Goal: Task Accomplishment & Management: Manage account settings

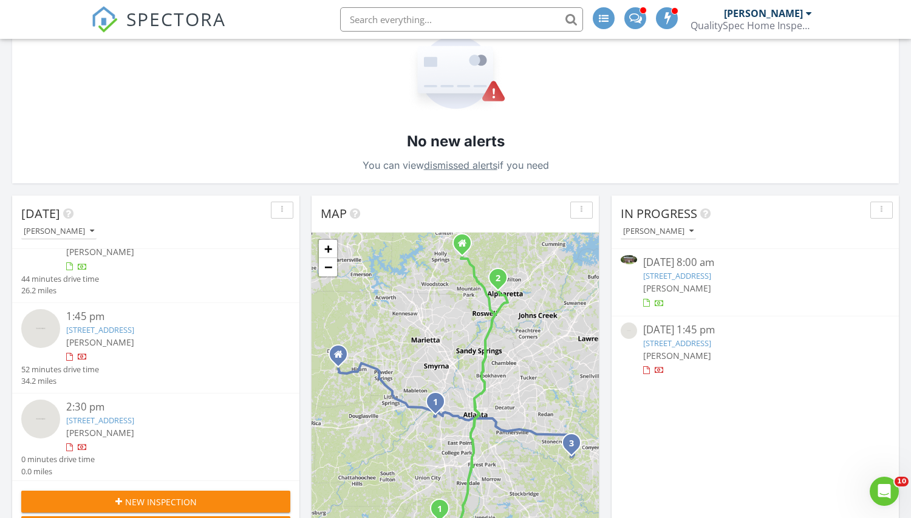
scroll to position [35, 0]
click at [134, 418] on link "[STREET_ADDRESS]" at bounding box center [100, 421] width 68 height 11
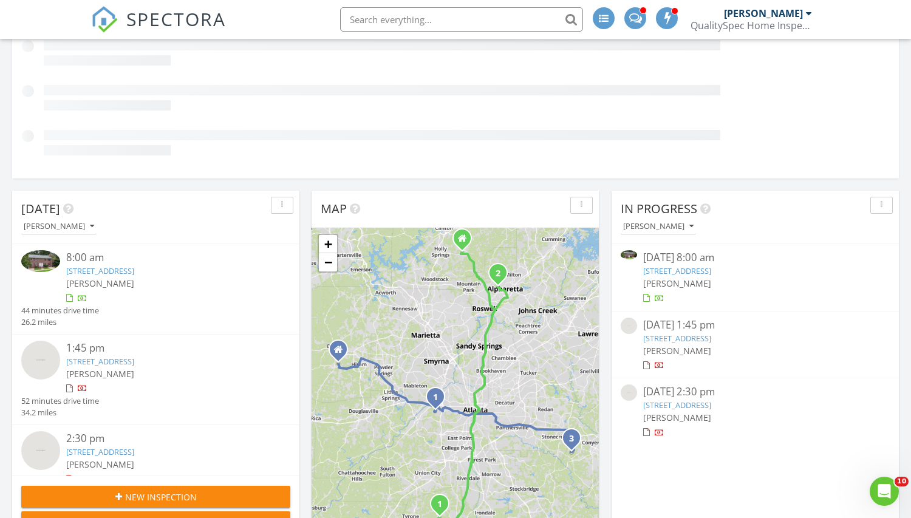
scroll to position [208, 0]
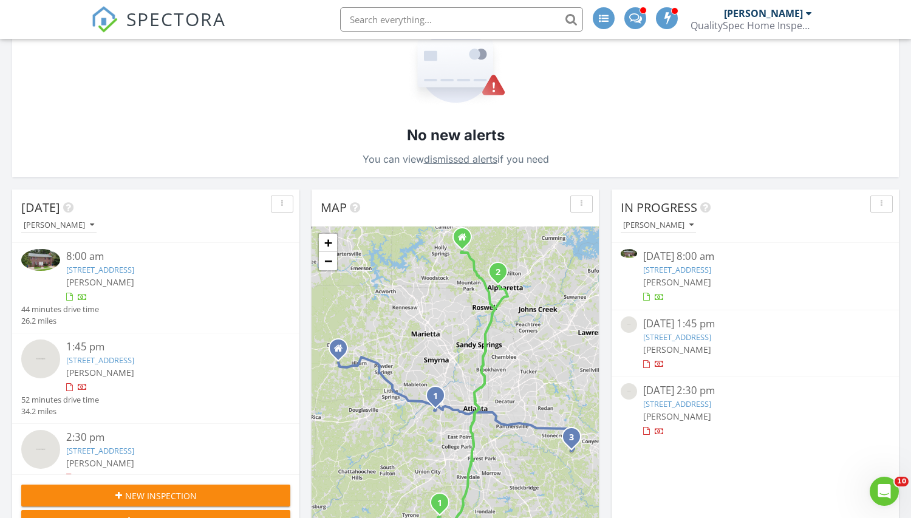
click at [711, 336] on link "[STREET_ADDRESS]" at bounding box center [677, 337] width 68 height 11
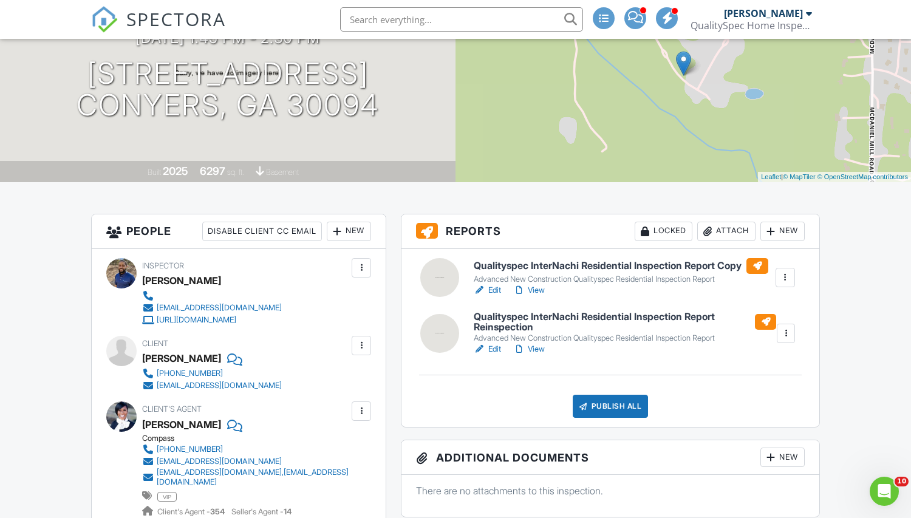
scroll to position [192, 0]
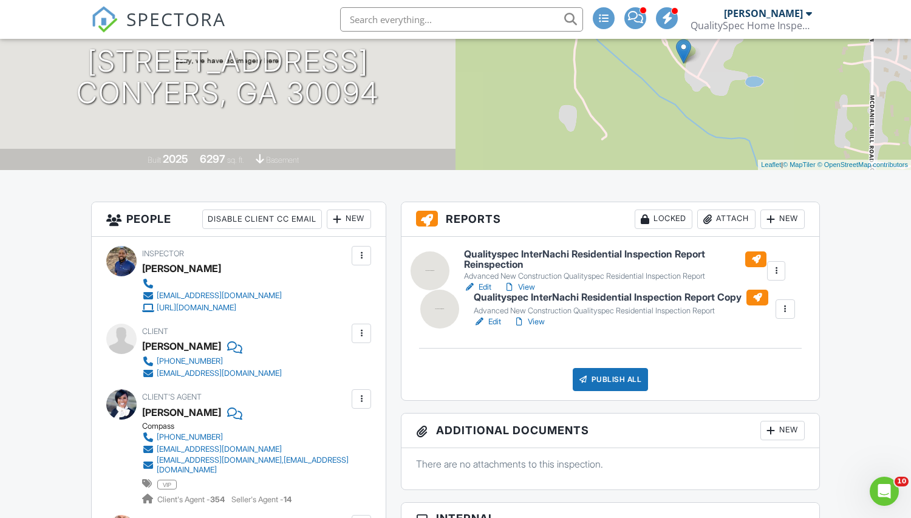
drag, startPoint x: 519, startPoint y: 307, endPoint x: 509, endPoint y: 252, distance: 56.1
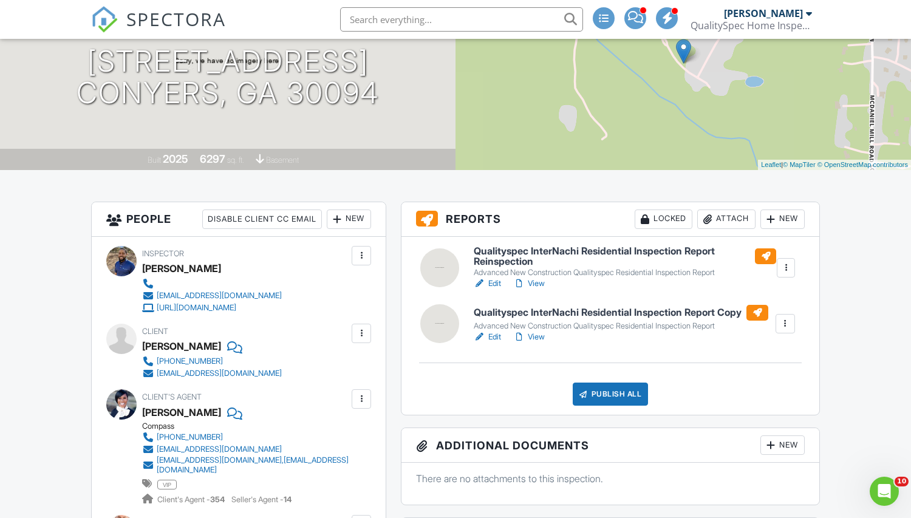
click at [344, 222] on div "New" at bounding box center [349, 218] width 44 height 19
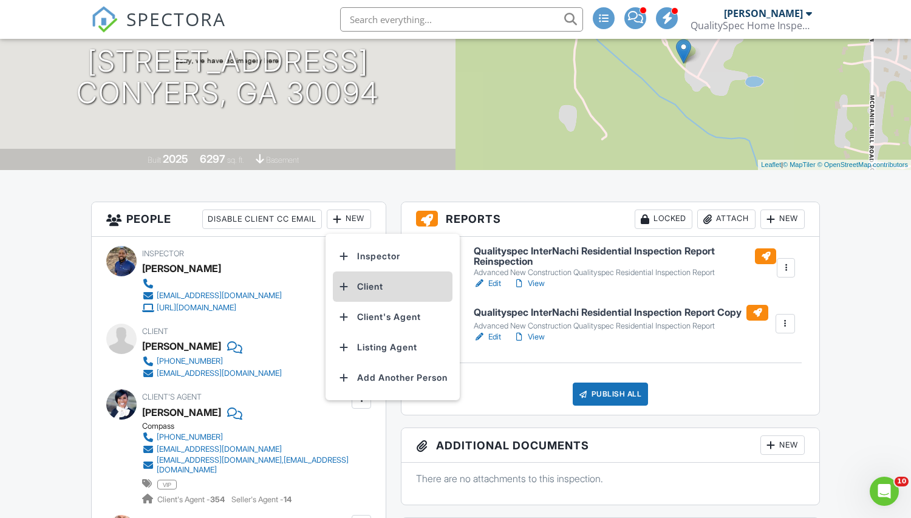
click at [363, 287] on li "Client" at bounding box center [393, 286] width 120 height 30
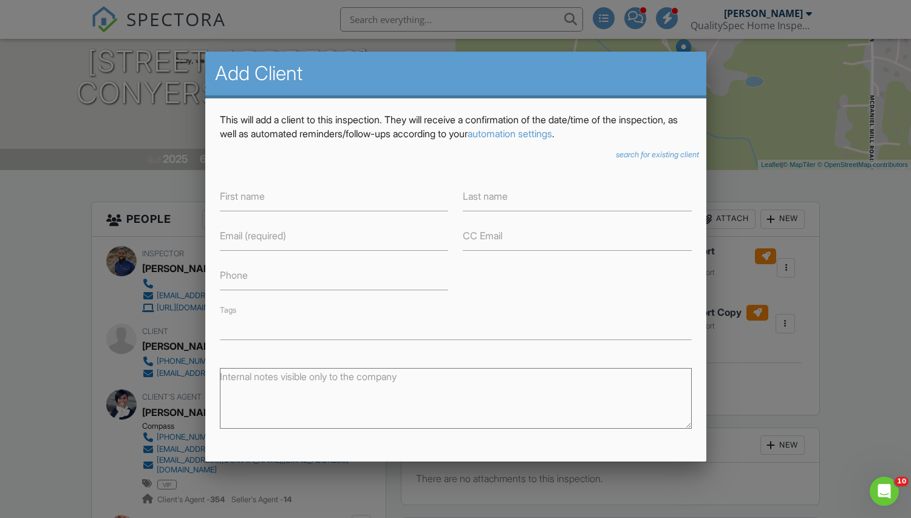
click at [853, 183] on div at bounding box center [455, 262] width 911 height 647
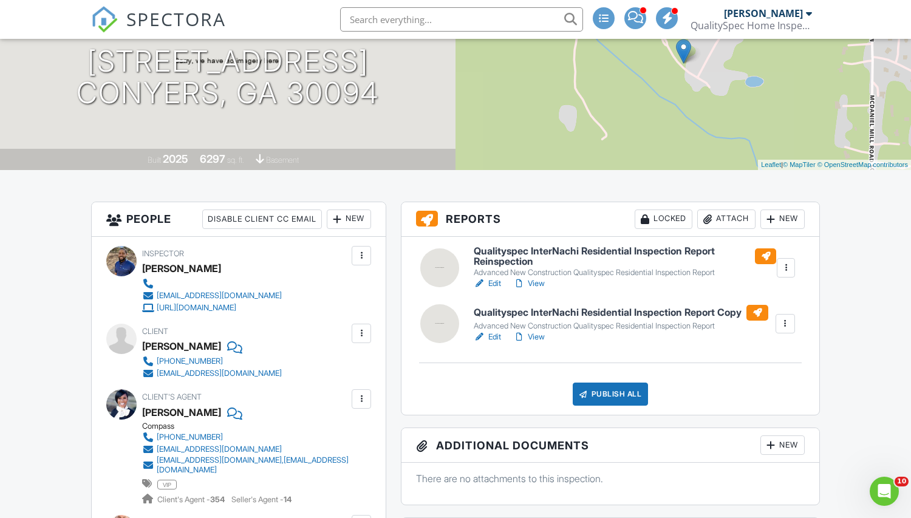
click at [338, 215] on div at bounding box center [337, 219] width 12 height 12
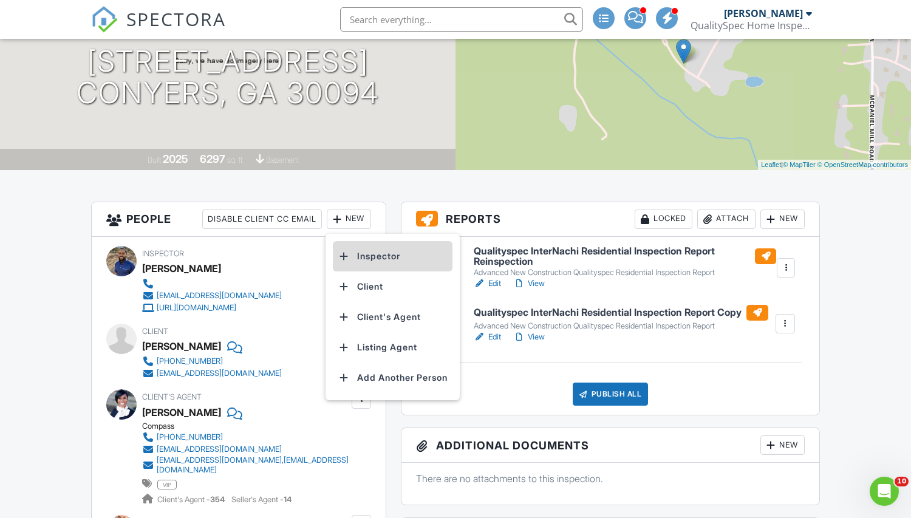
click at [378, 259] on li "Inspector" at bounding box center [393, 256] width 120 height 30
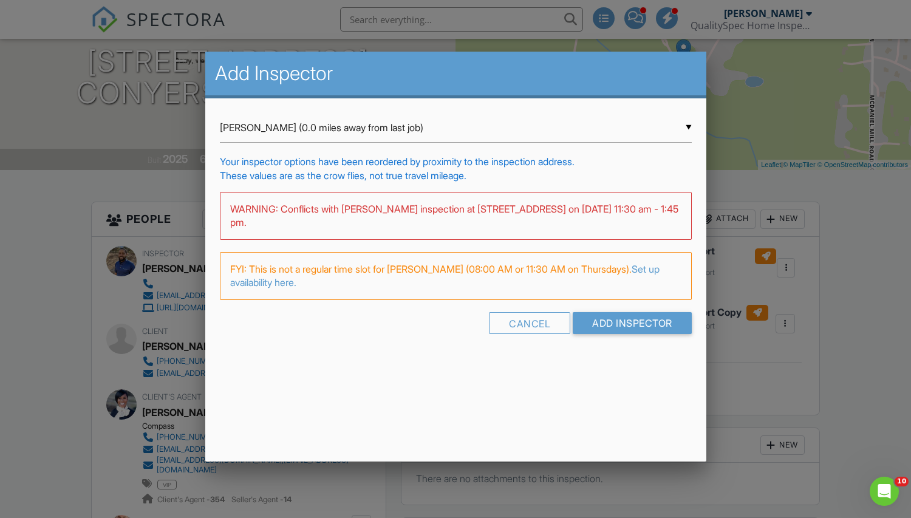
click at [492, 138] on input "Craig Hazard (0.0 miles away from last job)" at bounding box center [456, 128] width 472 height 30
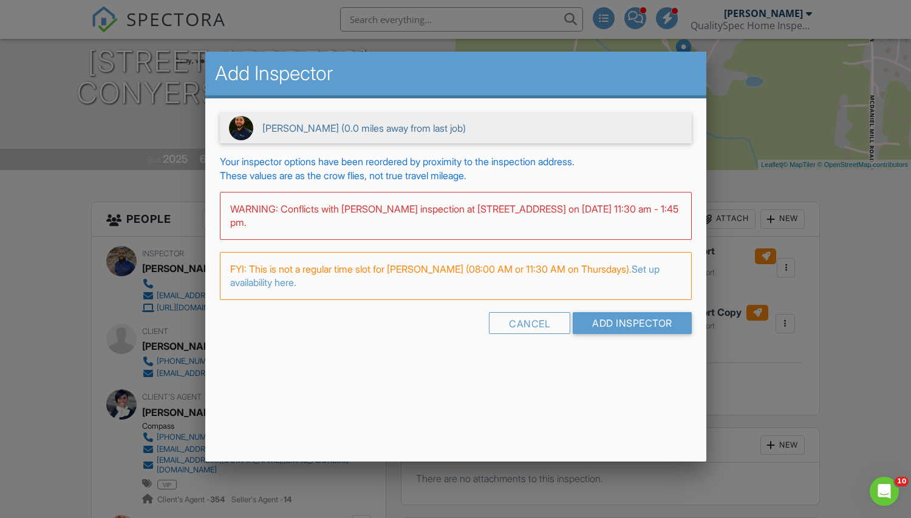
click at [492, 138] on span "Craig Hazard (0.0 miles away from last job)" at bounding box center [456, 128] width 472 height 30
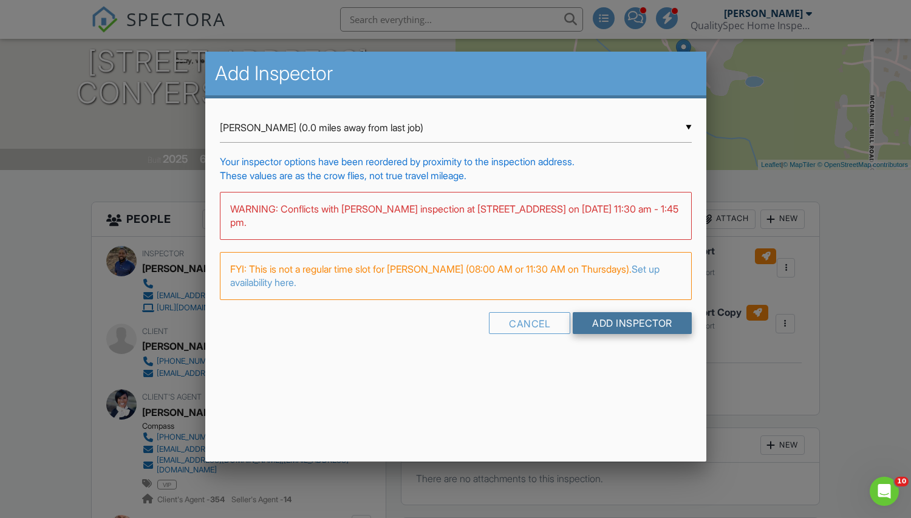
click at [633, 324] on input "Add Inspector" at bounding box center [632, 323] width 119 height 22
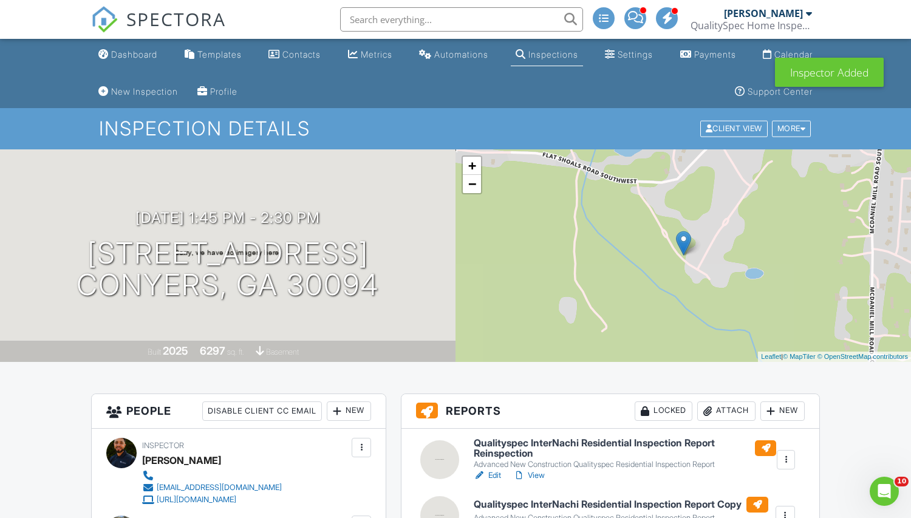
click at [358, 446] on div at bounding box center [361, 447] width 12 height 12
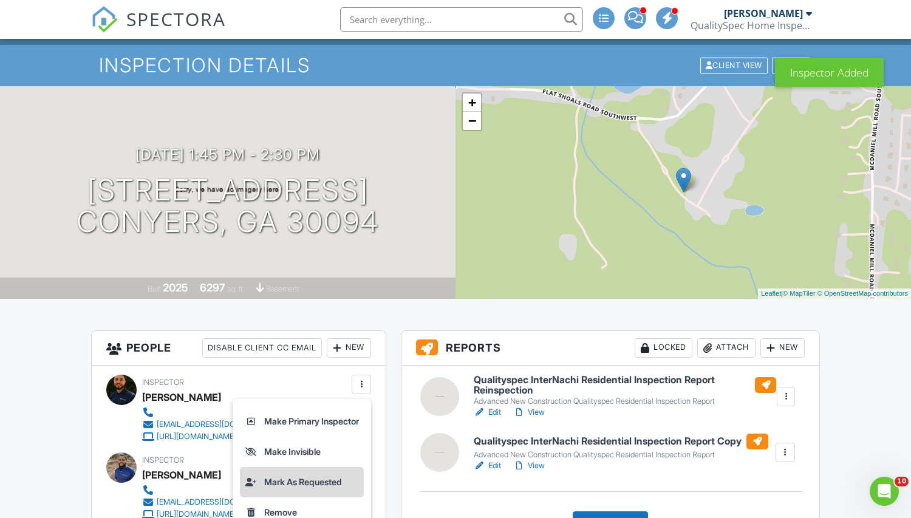
scroll to position [89, 0]
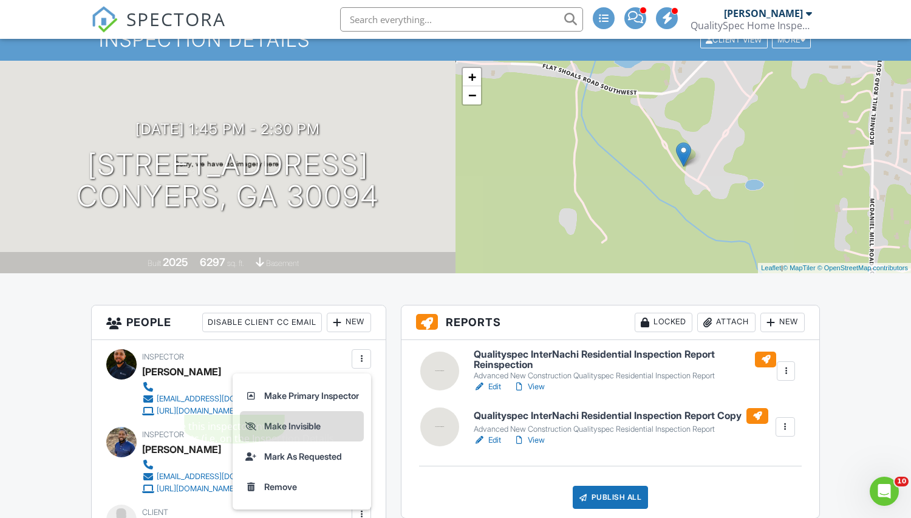
click at [291, 427] on li "Make Invisible" at bounding box center [302, 426] width 124 height 30
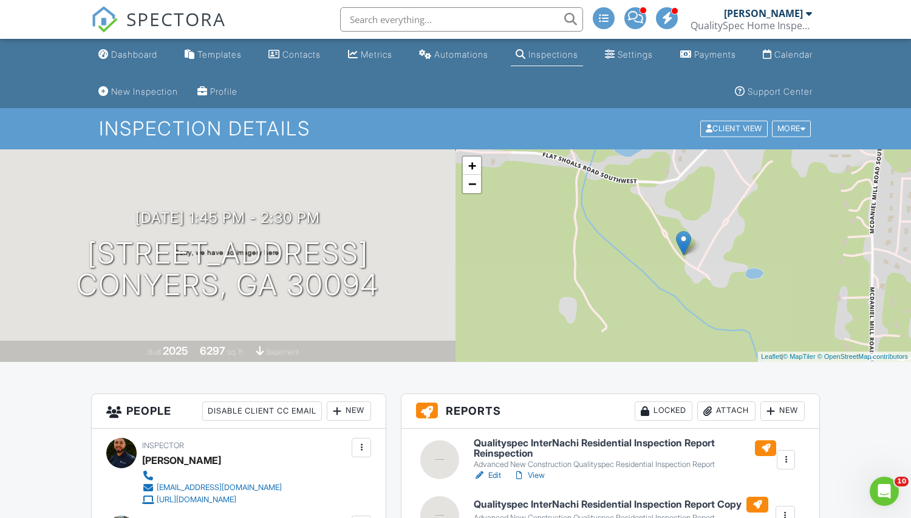
click at [355, 442] on div at bounding box center [361, 447] width 12 height 12
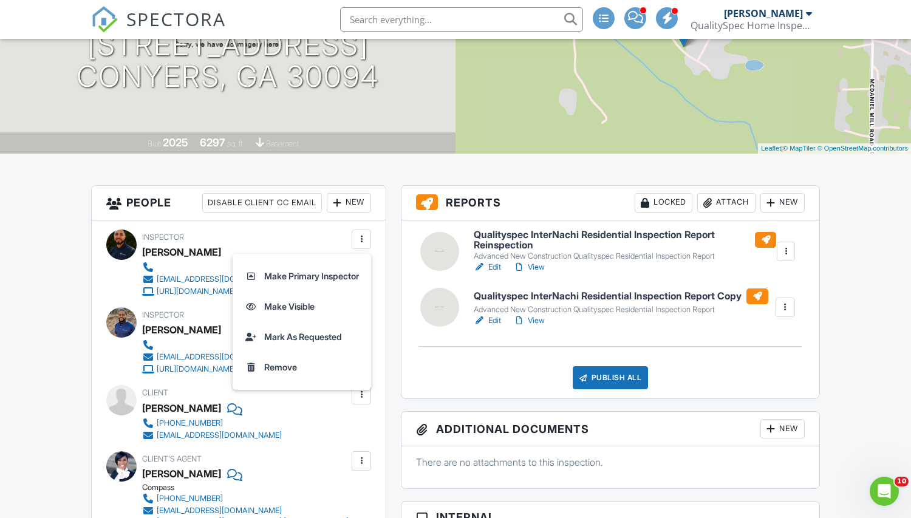
scroll to position [215, 0]
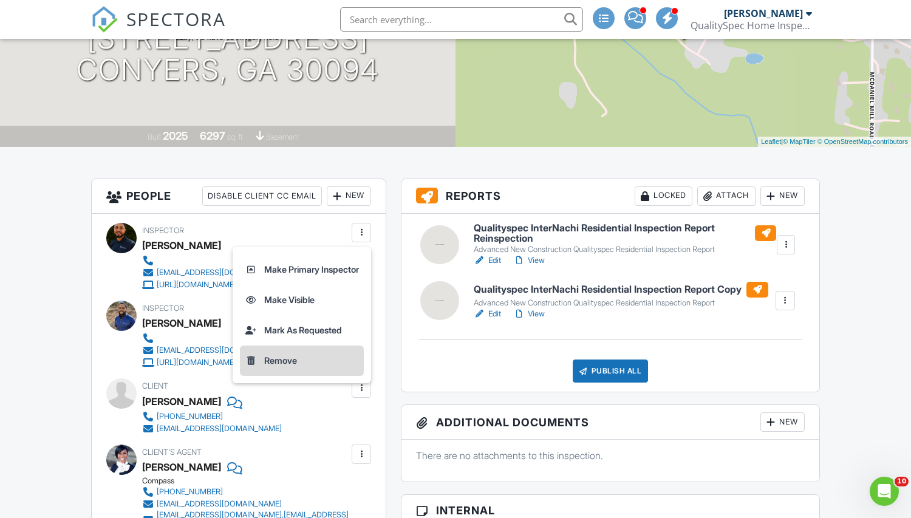
click at [282, 361] on li "Remove" at bounding box center [302, 361] width 124 height 30
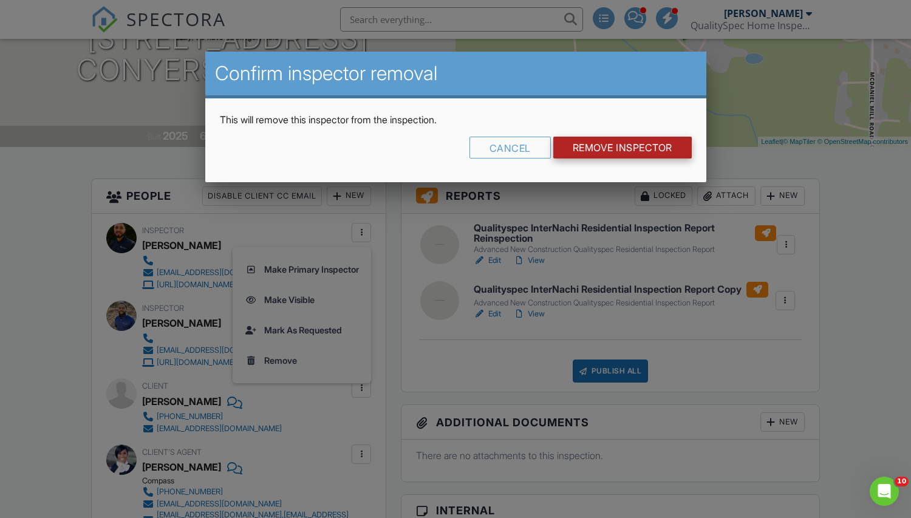
click at [615, 147] on input "Remove Inspector" at bounding box center [622, 148] width 138 height 22
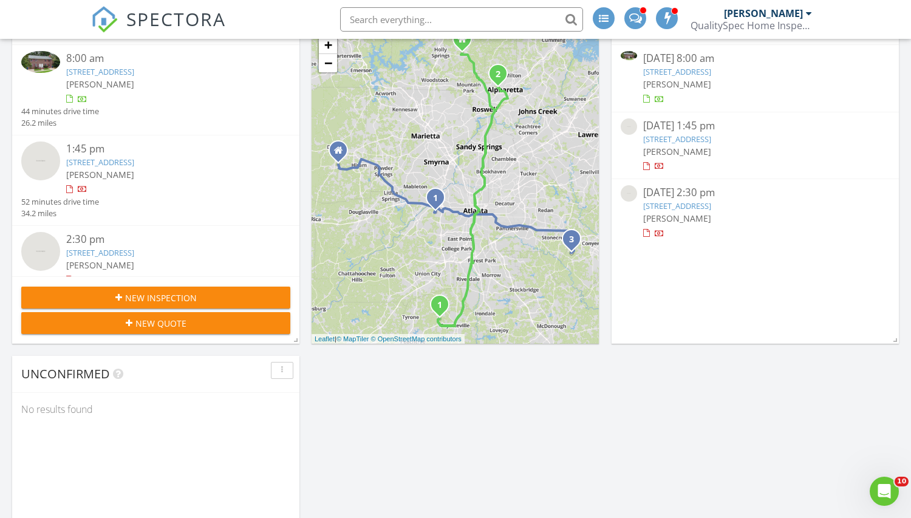
scroll to position [392, 0]
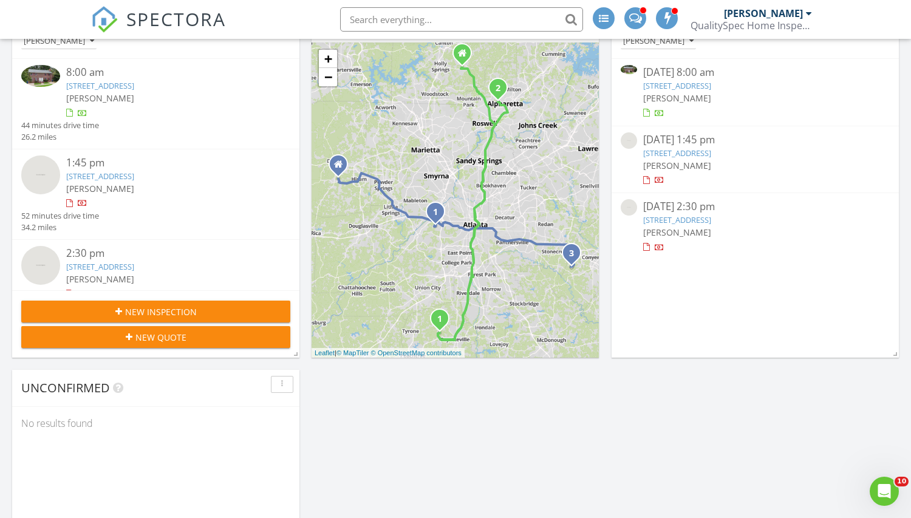
click at [711, 217] on link "[STREET_ADDRESS]" at bounding box center [677, 219] width 68 height 11
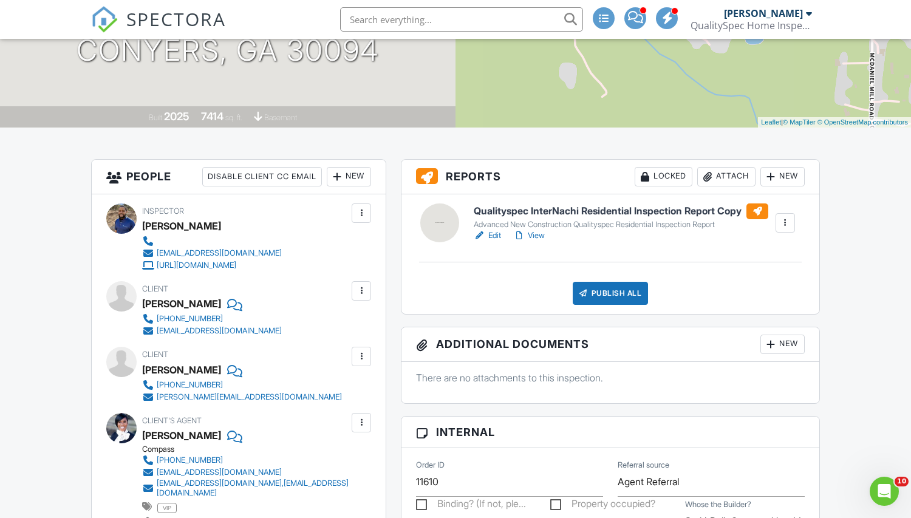
click at [785, 226] on div at bounding box center [785, 223] width 12 height 12
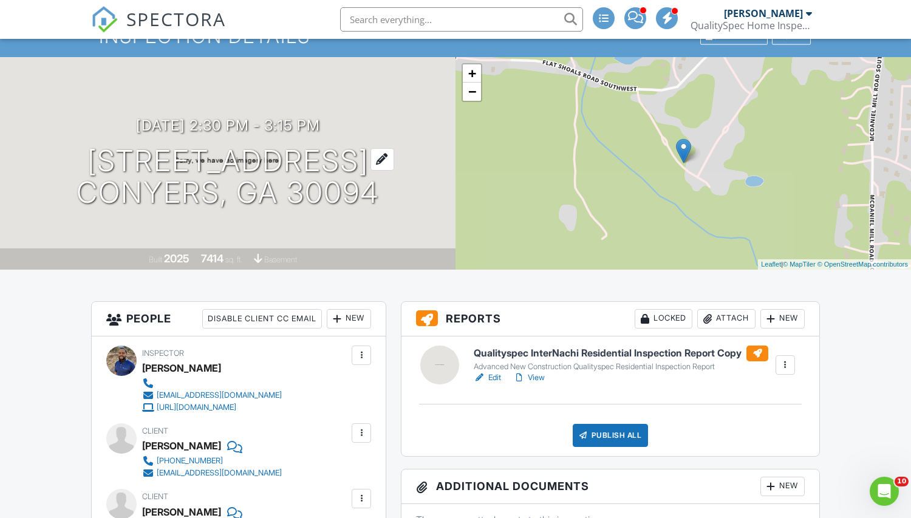
scroll to position [67, 0]
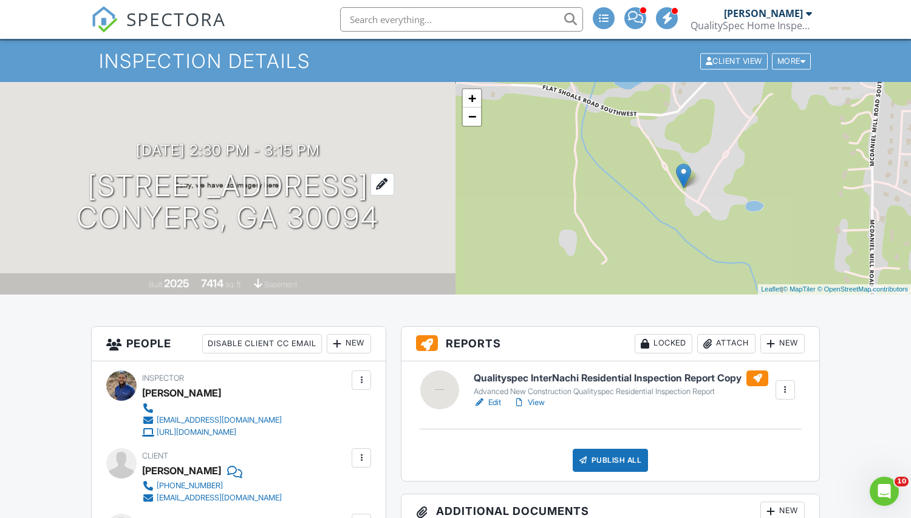
click at [168, 185] on h1 "3064 SW Reserve Ct Conyers, GA 30094" at bounding box center [228, 202] width 302 height 64
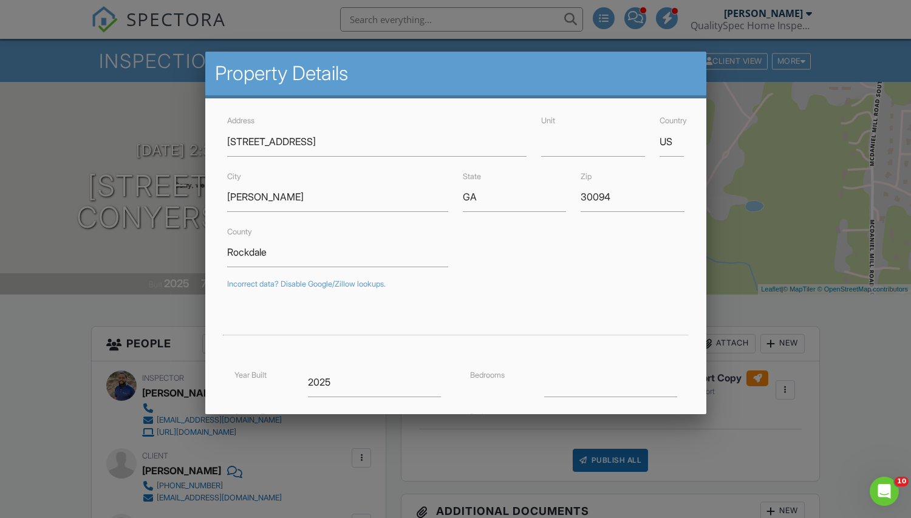
click at [381, 47] on div at bounding box center [455, 262] width 911 height 647
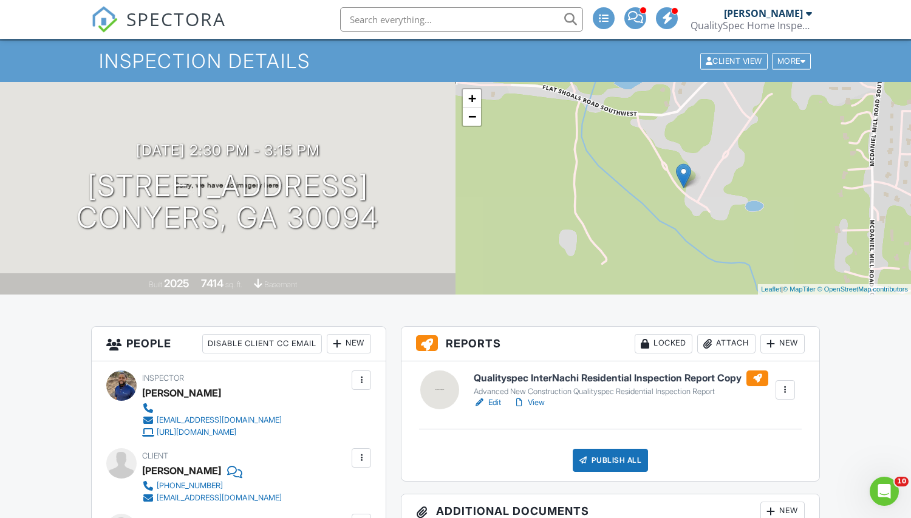
click at [407, 23] on input "text" at bounding box center [461, 19] width 243 height 24
paste input "[STREET_ADDRESS]"
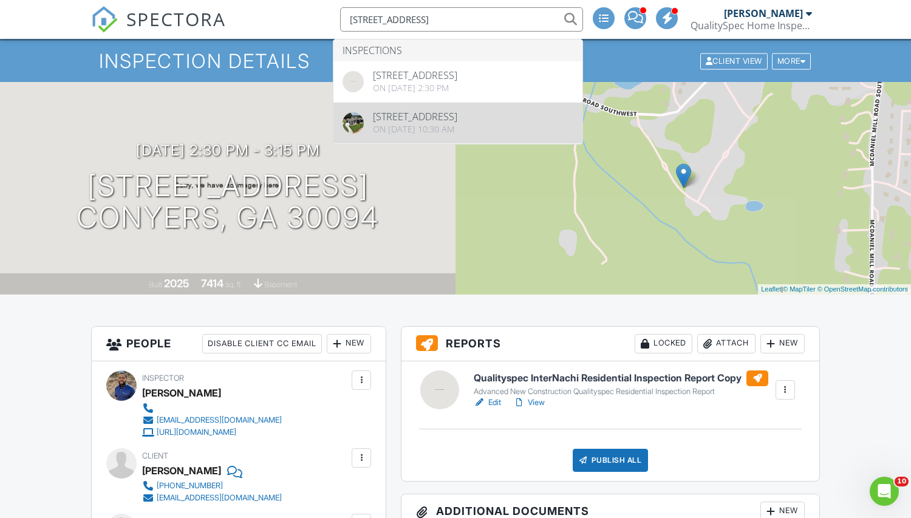
type input "[STREET_ADDRESS]"
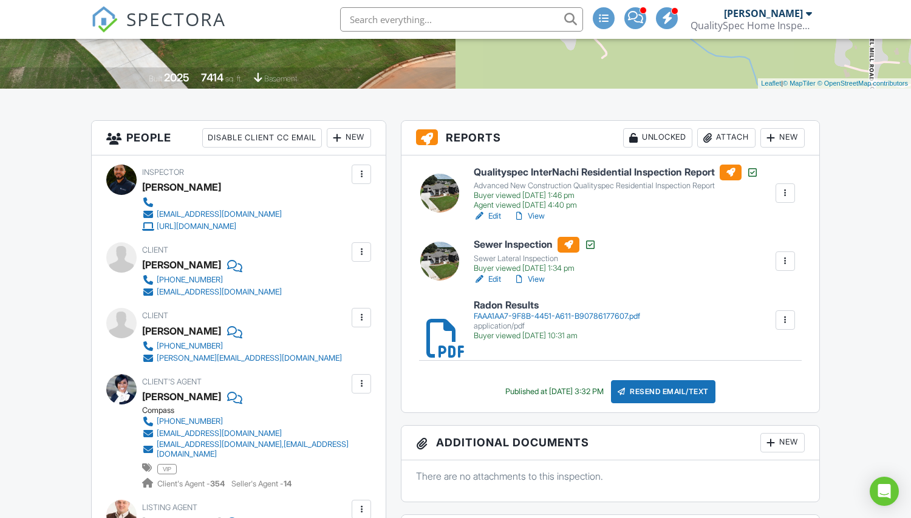
click at [781, 196] on div at bounding box center [785, 193] width 12 height 12
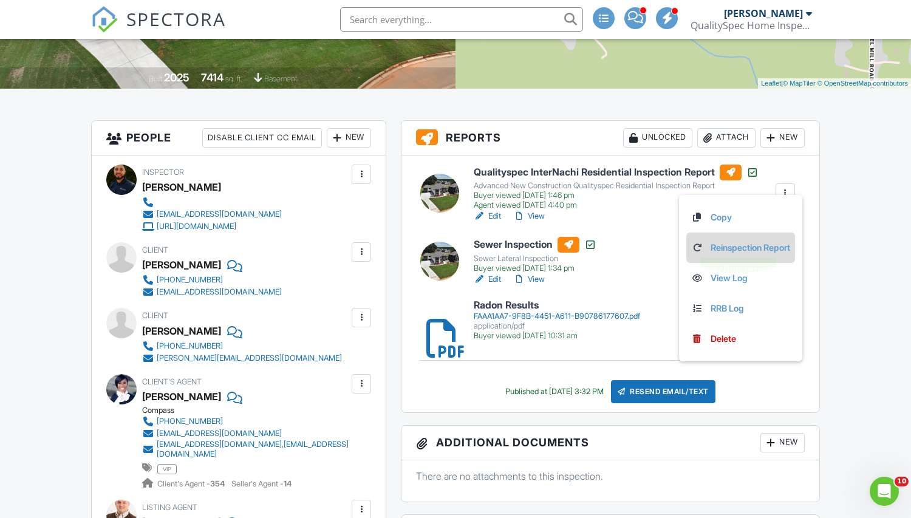
click at [738, 245] on link "Reinspection Report" at bounding box center [740, 247] width 99 height 13
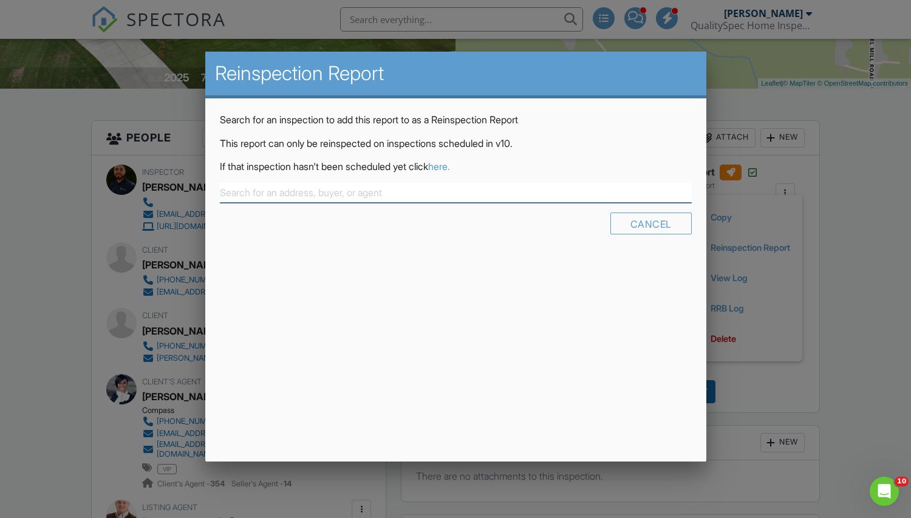
paste input "[STREET_ADDRESS]"
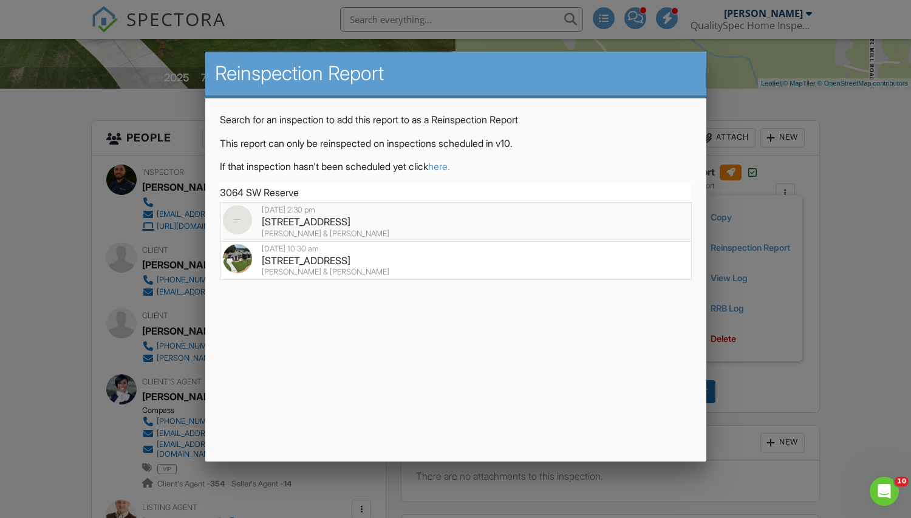
click at [348, 227] on div "3064 SW Reserve Ct, Conyers, GA 30094" at bounding box center [456, 221] width 466 height 13
type input "3064 SW Reserve Ct, Conyers, GA 30094"
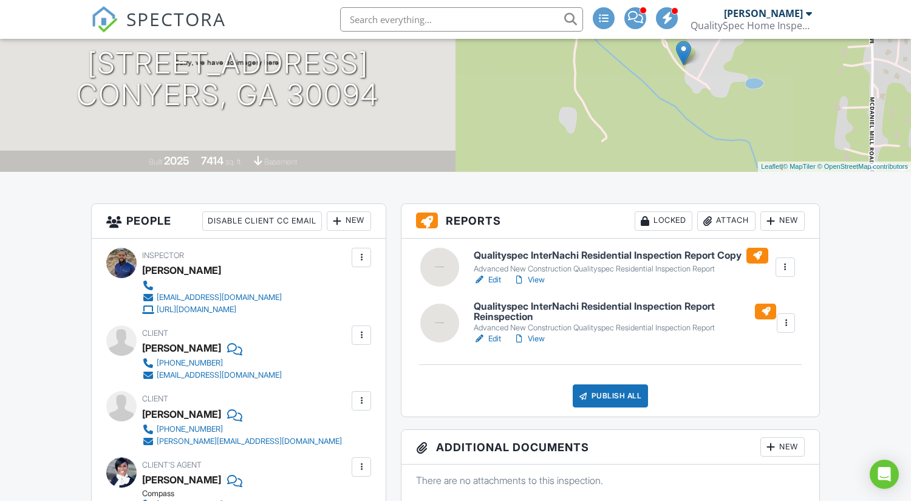
scroll to position [189, 0]
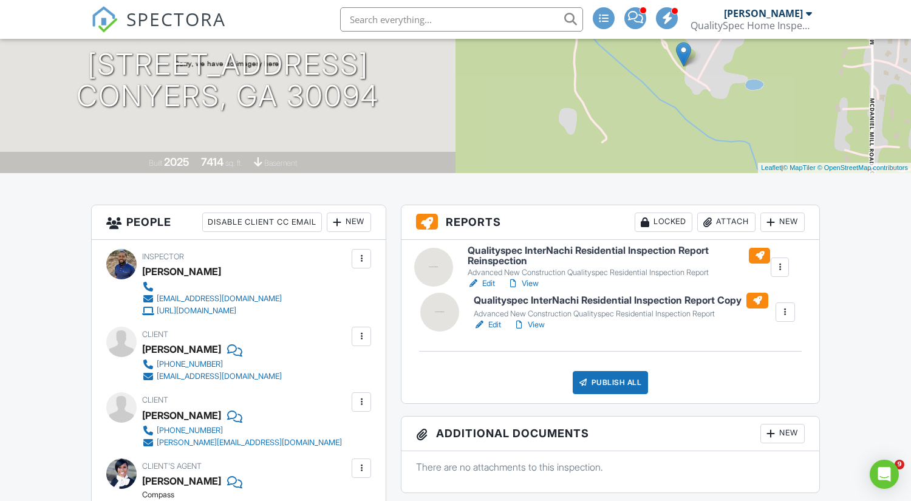
drag, startPoint x: 557, startPoint y: 316, endPoint x: 551, endPoint y: 257, distance: 59.2
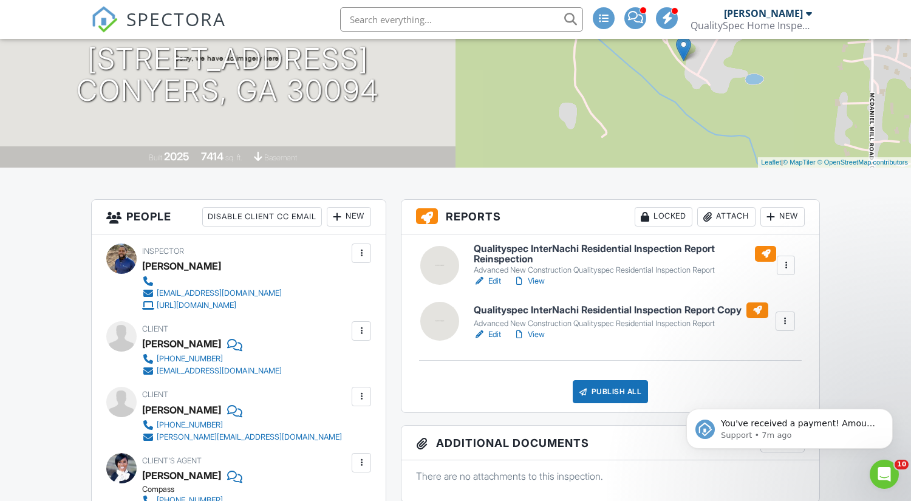
scroll to position [194, 0]
click at [494, 279] on link "Edit" at bounding box center [487, 282] width 27 height 12
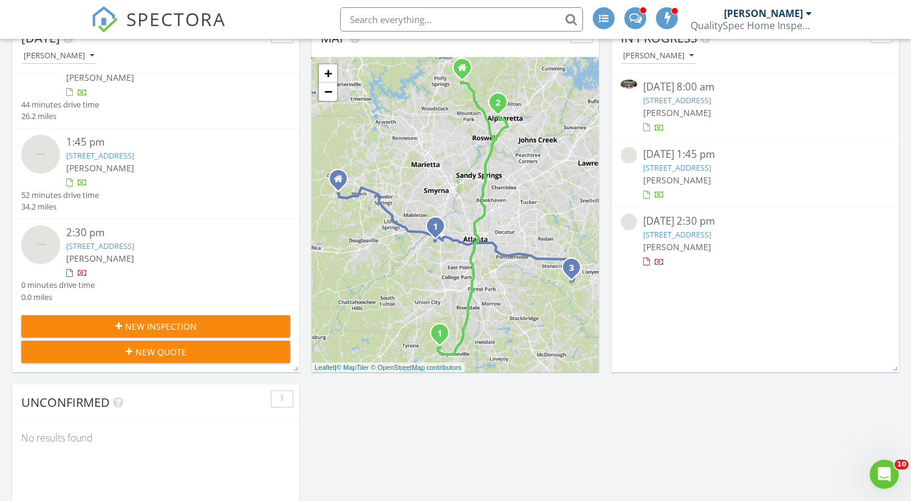
scroll to position [378, 0]
click at [118, 242] on link "3064 SW Reserve Ct, Conyers, GA 30094" at bounding box center [100, 245] width 68 height 11
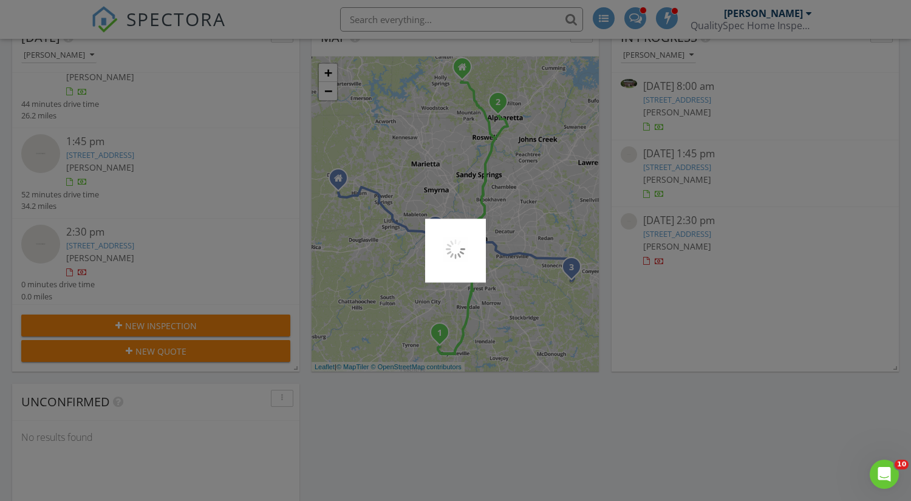
click at [161, 153] on div at bounding box center [455, 250] width 911 height 501
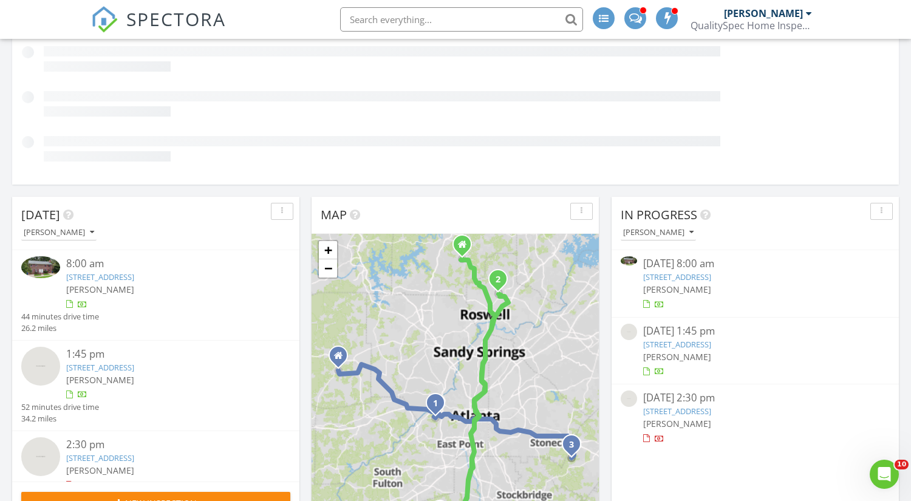
scroll to position [199, 0]
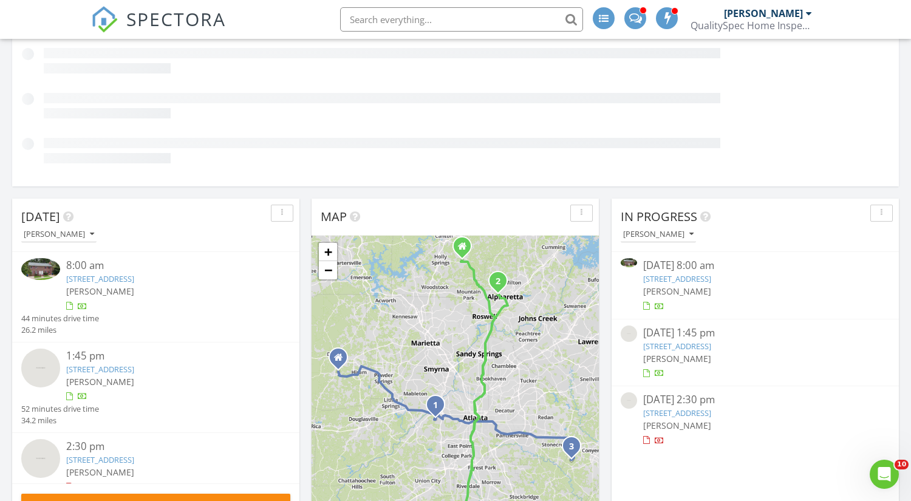
click at [134, 367] on link "3062 SW Reserve Ct, Conyers, GA 30094" at bounding box center [100, 369] width 68 height 11
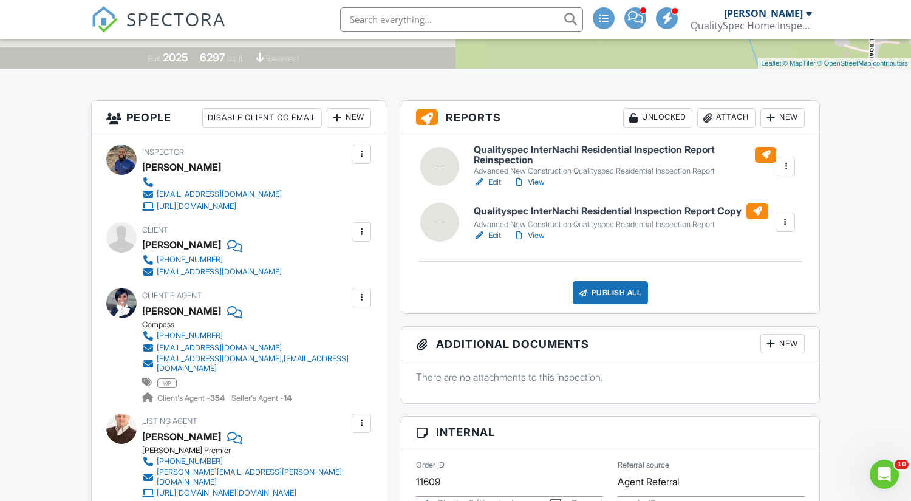
click at [530, 179] on link "View" at bounding box center [529, 182] width 32 height 12
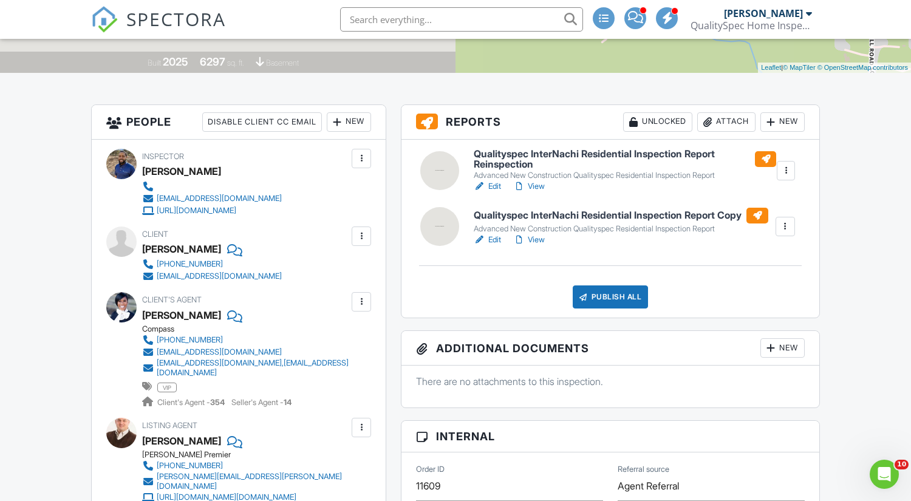
click at [491, 183] on link "Edit" at bounding box center [487, 186] width 27 height 12
